Goal: Information Seeking & Learning: Learn about a topic

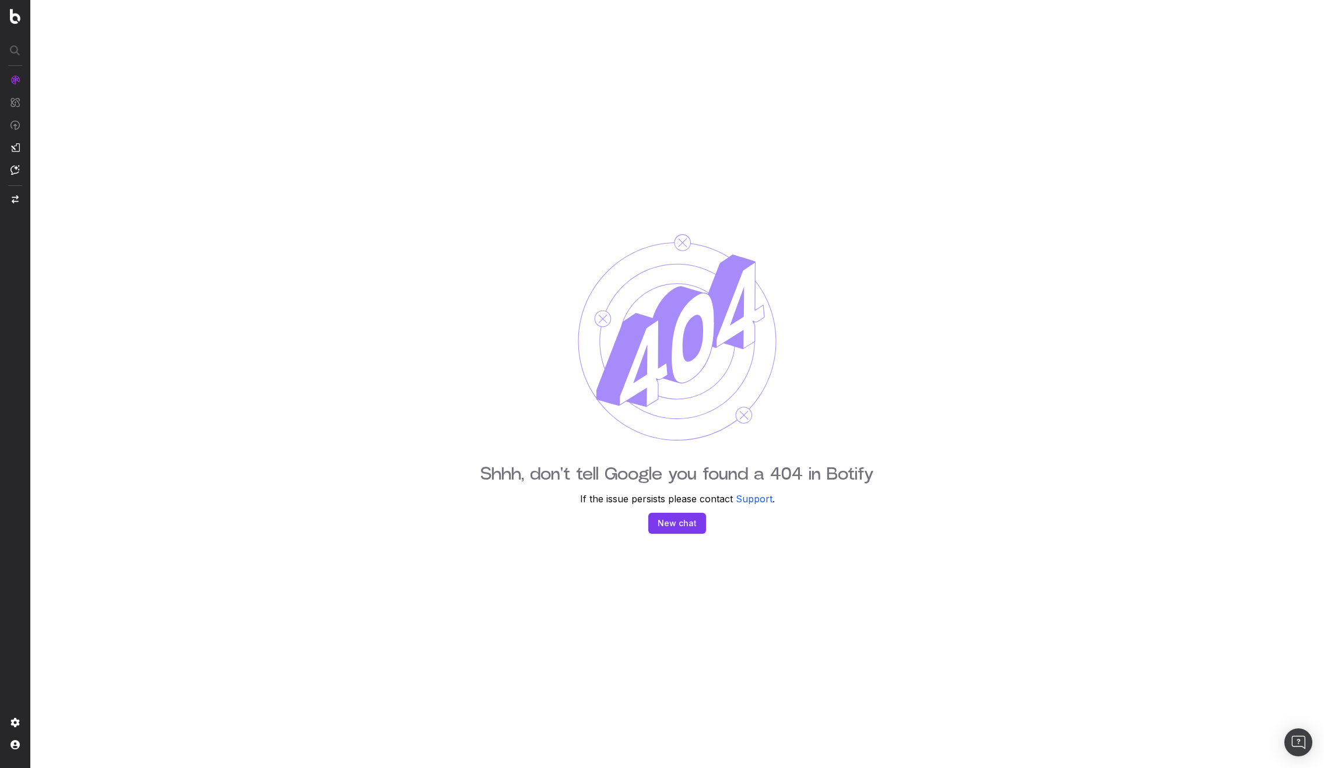
click at [819, 331] on div "Shhh, don't tell Google you found a 404 in Botify If the issue persists please …" at bounding box center [677, 384] width 1294 height 768
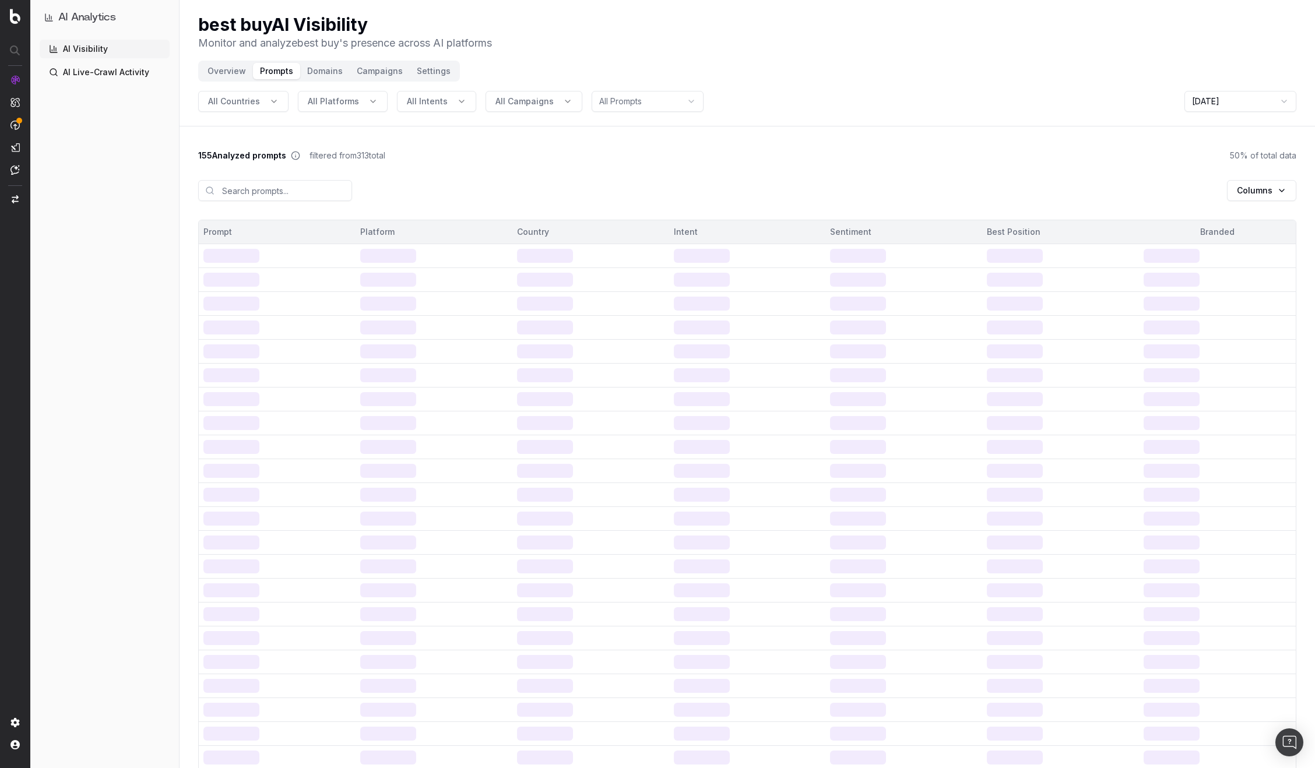
click at [384, 199] on div "Columns" at bounding box center [747, 190] width 1098 height 58
